Goal: Information Seeking & Learning: Learn about a topic

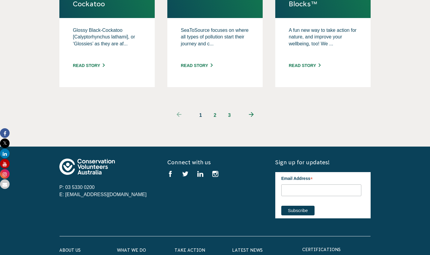
scroll to position [678, 0]
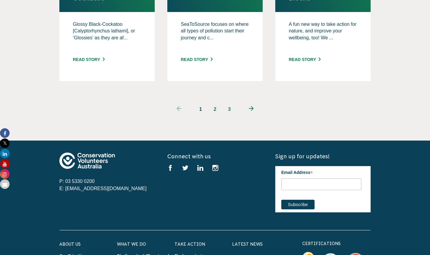
click at [218, 116] on link "2" at bounding box center [215, 109] width 14 height 14
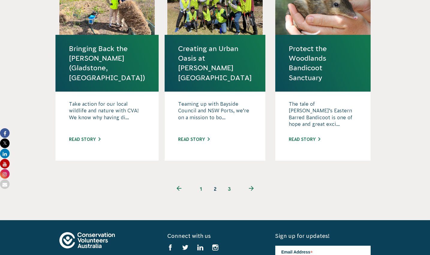
scroll to position [625, 0]
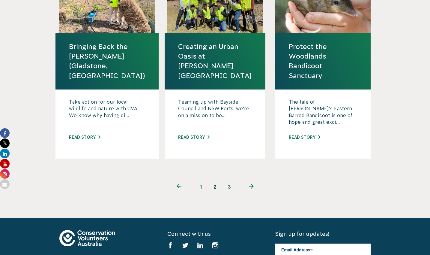
click at [227, 194] on link "3" at bounding box center [229, 186] width 14 height 14
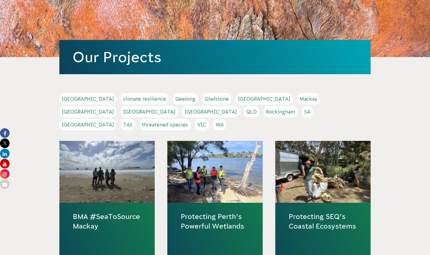
scroll to position [56, 0]
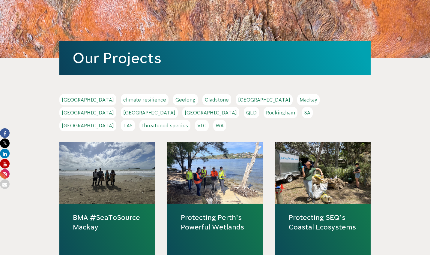
click at [121, 105] on link "climate resilience" at bounding box center [145, 99] width 48 height 11
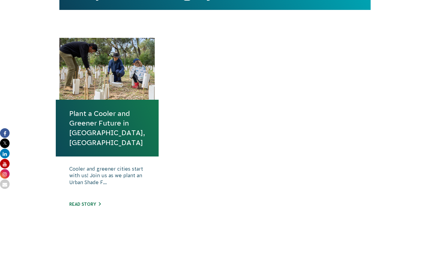
scroll to position [193, 0]
